Goal: Information Seeking & Learning: Find specific fact

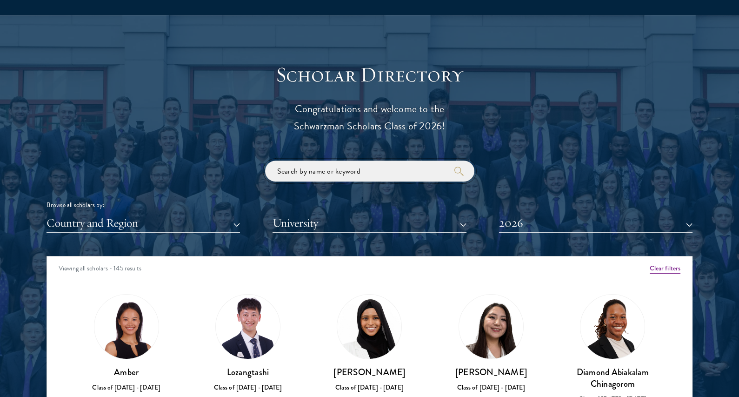
click at [337, 178] on input "search" at bounding box center [369, 170] width 209 height 21
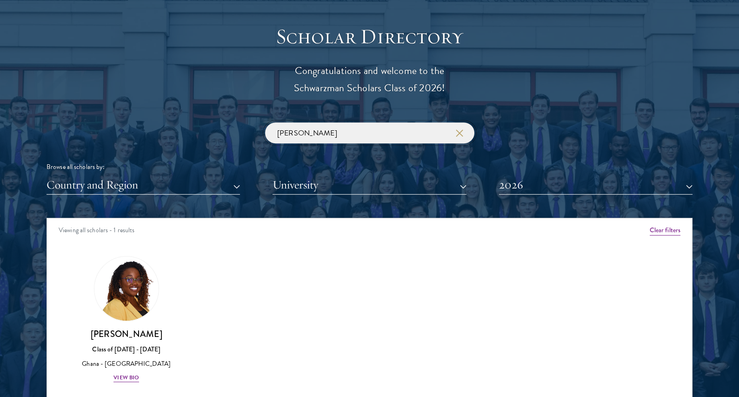
scroll to position [1114, 0]
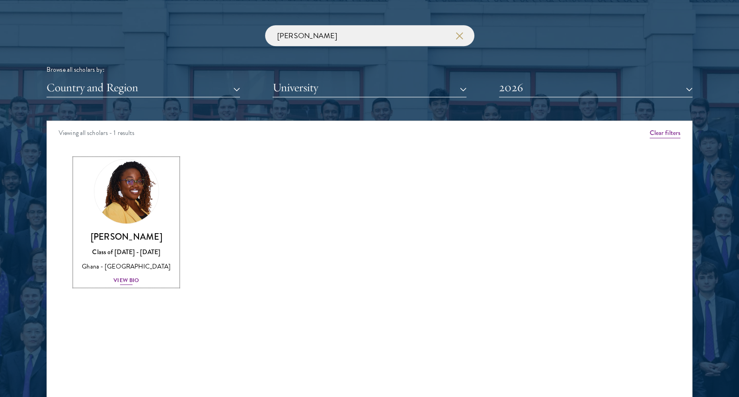
click at [119, 282] on div "View Bio" at bounding box center [126, 280] width 26 height 9
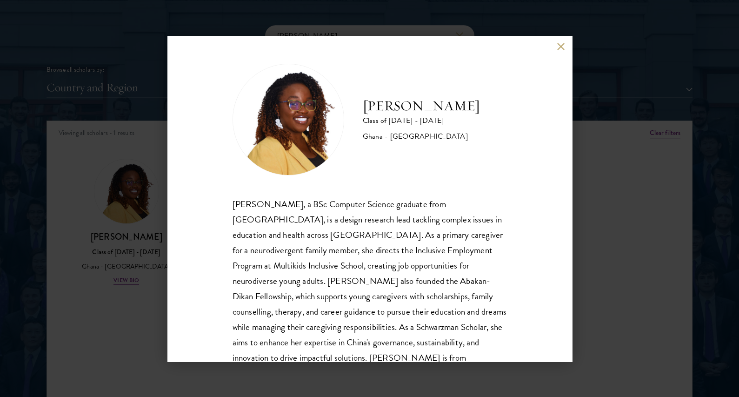
scroll to position [32, 0]
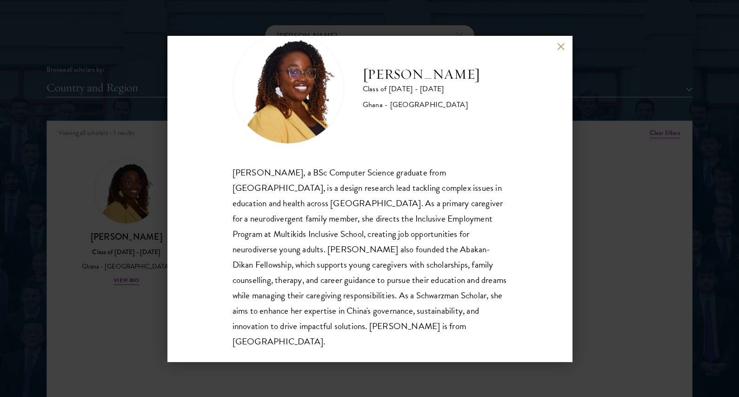
click at [284, 195] on div "[PERSON_NAME], a BSc Computer Science graduate from [GEOGRAPHIC_DATA], is a des…" at bounding box center [369, 257] width 274 height 185
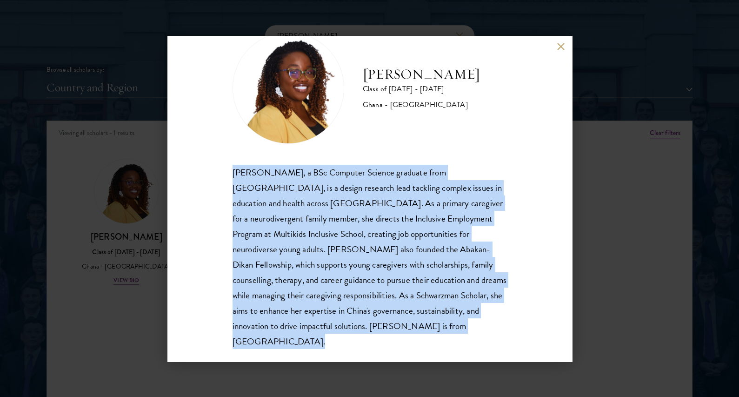
copy body "[PERSON_NAME], a BSc Computer Science graduate from [GEOGRAPHIC_DATA], is a des…"
click at [559, 47] on button at bounding box center [561, 47] width 8 height 8
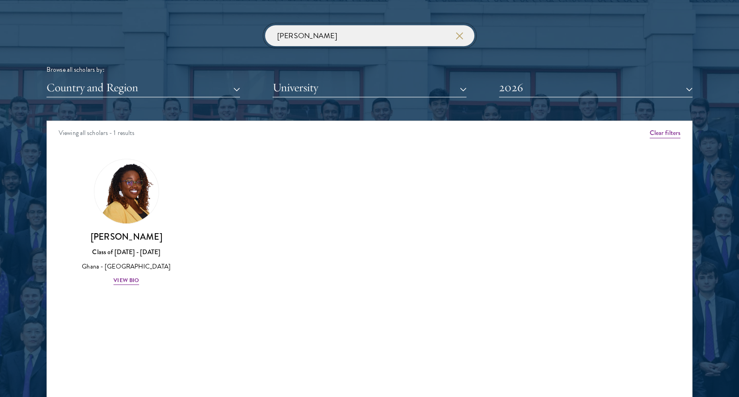
click at [332, 44] on input "[PERSON_NAME]" at bounding box center [369, 35] width 209 height 21
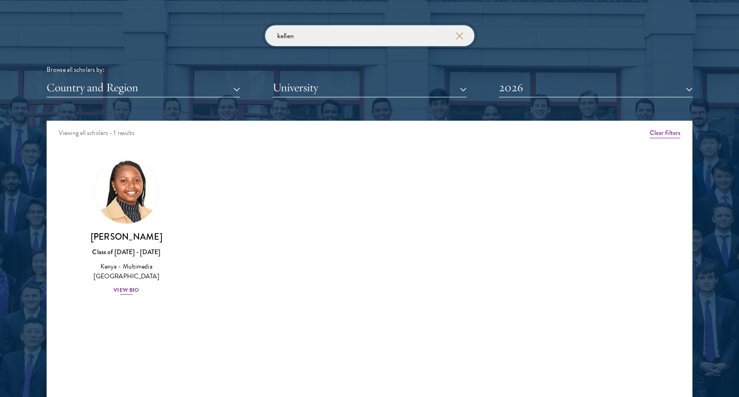
type input "kellen"
click at [124, 221] on img at bounding box center [126, 191] width 71 height 71
